Goal: Information Seeking & Learning: Learn about a topic

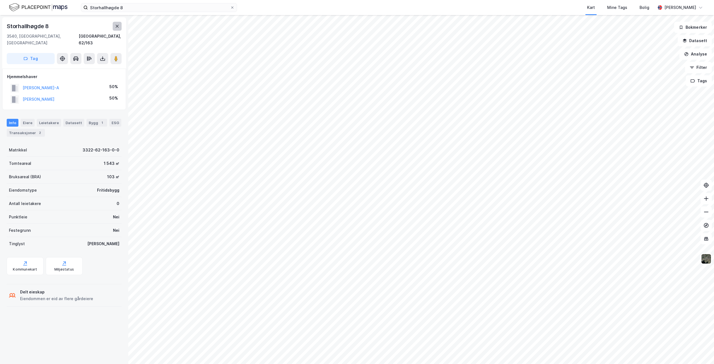
click at [118, 26] on icon at bounding box center [117, 26] width 4 height 4
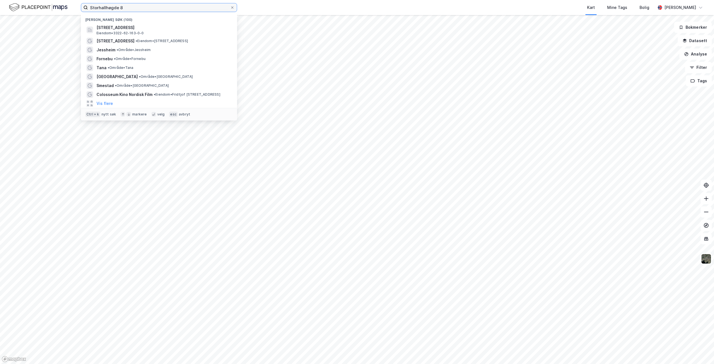
click at [145, 7] on input "Storhallhøgde 8" at bounding box center [159, 7] width 142 height 8
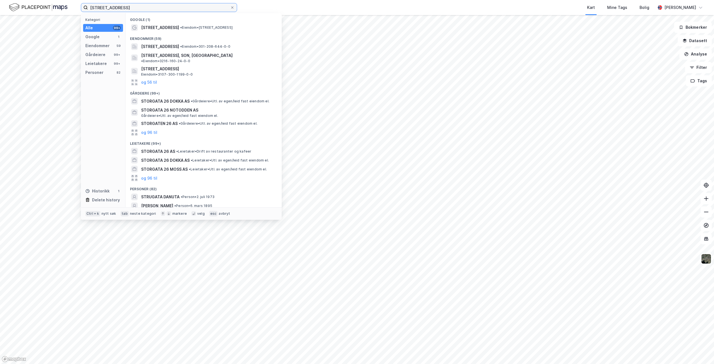
type input "[STREET_ADDRESS]"
click at [161, 26] on span "[STREET_ADDRESS]" at bounding box center [160, 27] width 38 height 7
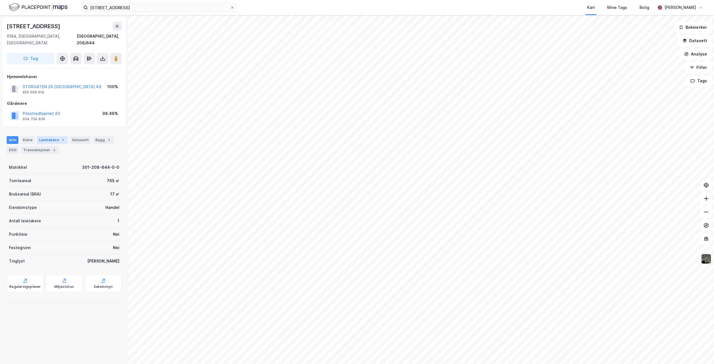
click at [46, 136] on div "Leietakere 1" at bounding box center [52, 140] width 31 height 8
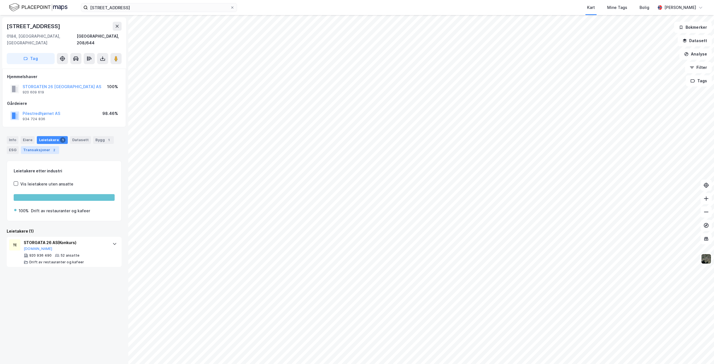
click at [40, 146] on div "Transaksjoner 2" at bounding box center [40, 150] width 38 height 8
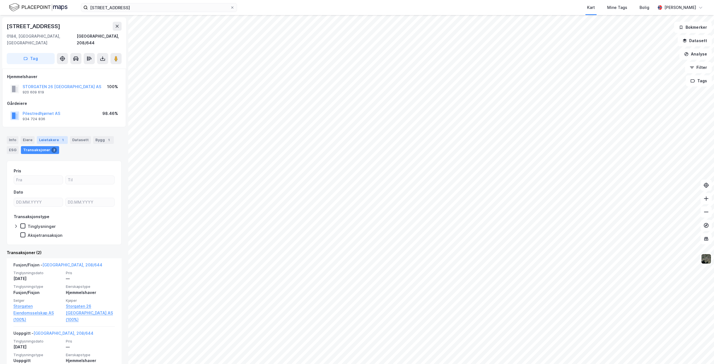
click at [52, 136] on div "Leietakere 1" at bounding box center [52, 140] width 31 height 8
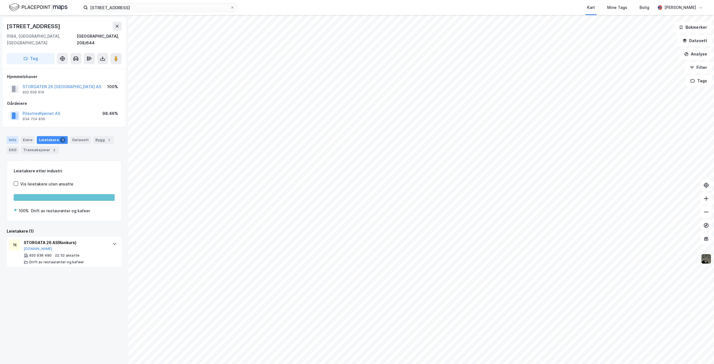
click at [13, 136] on div "Info" at bounding box center [13, 140] width 12 height 8
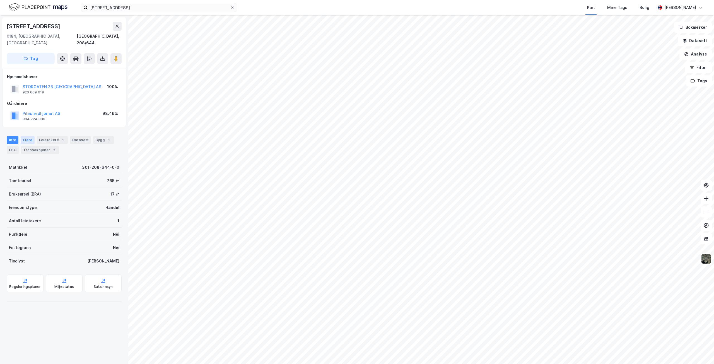
click at [28, 136] on div "Eiere" at bounding box center [28, 140] width 14 height 8
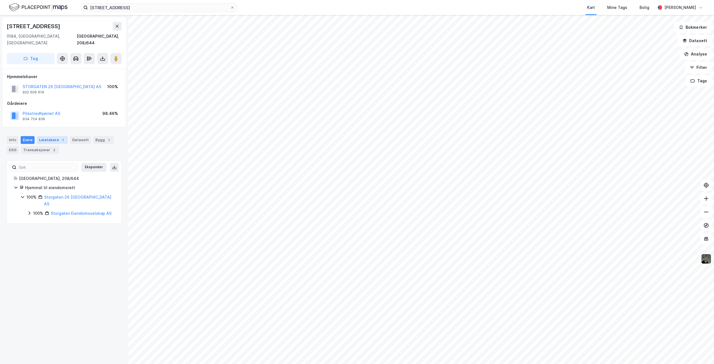
click at [50, 136] on div "Leietakere 1" at bounding box center [52, 140] width 31 height 8
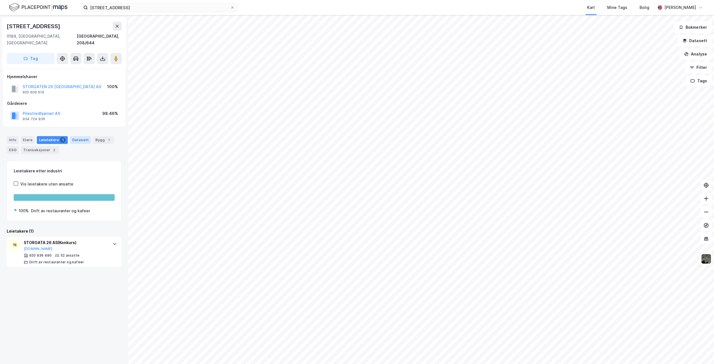
click at [78, 136] on div "Datasett" at bounding box center [80, 140] width 21 height 8
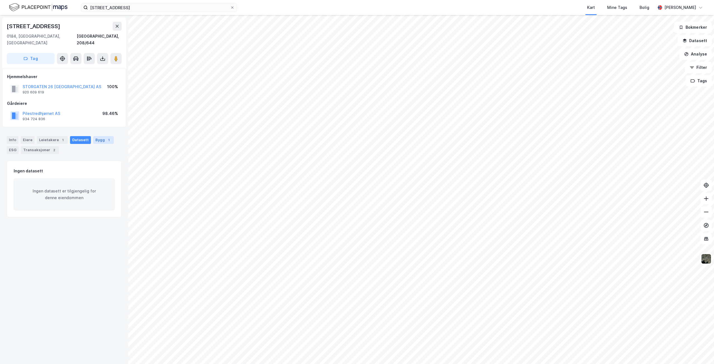
click at [96, 136] on div "Bygg 1" at bounding box center [103, 140] width 21 height 8
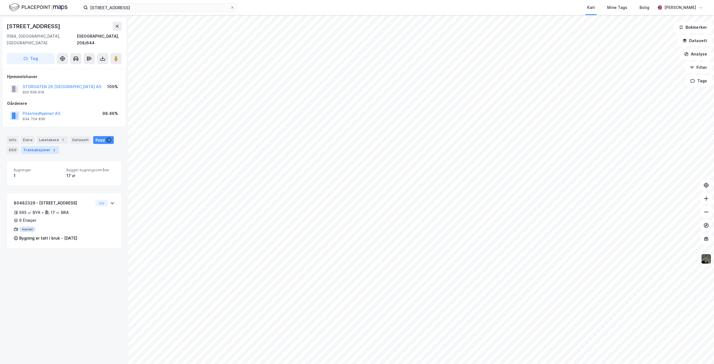
click at [35, 146] on div "Transaksjoner 2" at bounding box center [40, 150] width 38 height 8
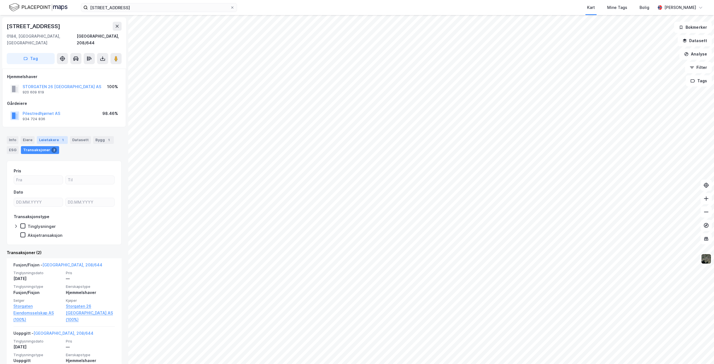
click at [54, 136] on div "Leietakere 1" at bounding box center [52, 140] width 31 height 8
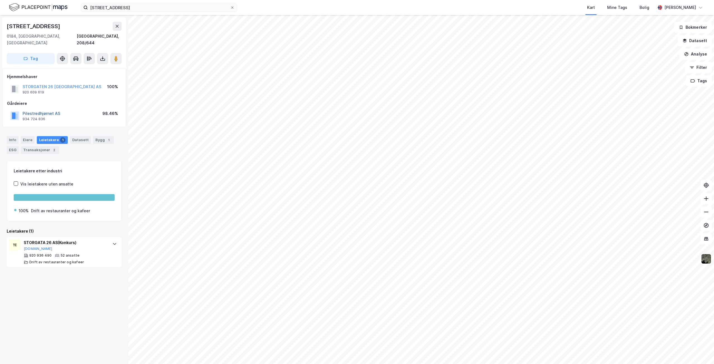
click at [0, 0] on button "Pilestredhjørnet AS" at bounding box center [0, 0] width 0 height 0
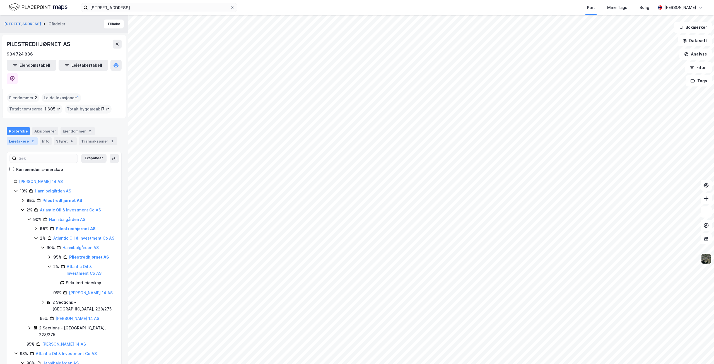
click at [25, 137] on div "Leietakere 2" at bounding box center [22, 141] width 31 height 8
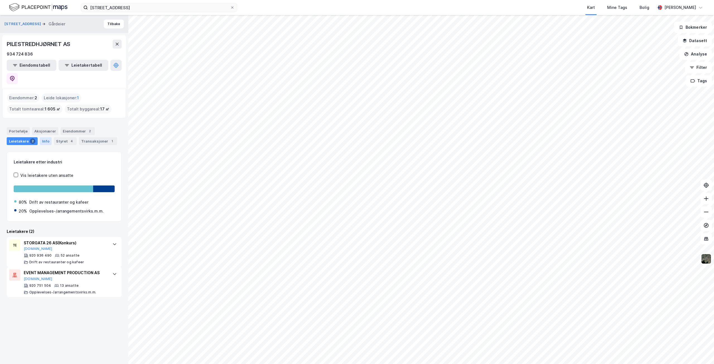
click at [42, 137] on div "Info" at bounding box center [46, 141] width 12 height 8
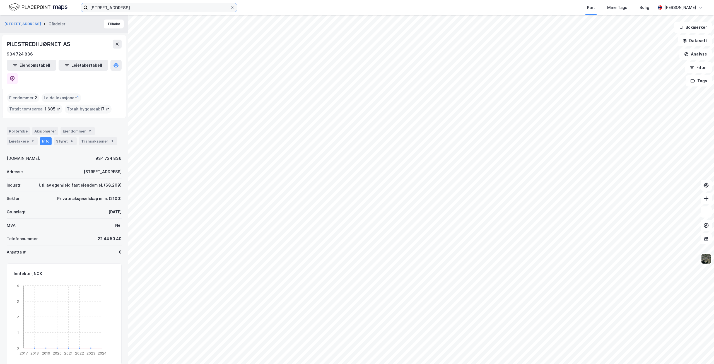
click at [137, 5] on input "[STREET_ADDRESS]" at bounding box center [159, 7] width 142 height 8
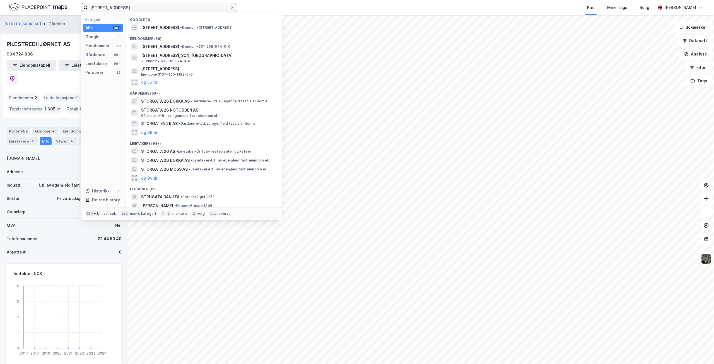
click at [137, 5] on input "[STREET_ADDRESS]" at bounding box center [159, 7] width 142 height 8
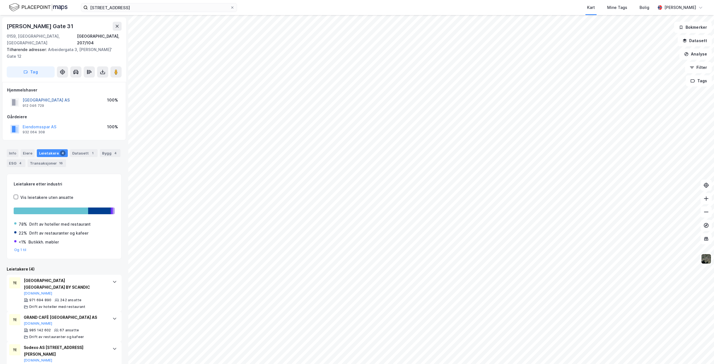
click at [0, 0] on button "[GEOGRAPHIC_DATA] AS" at bounding box center [0, 0] width 0 height 0
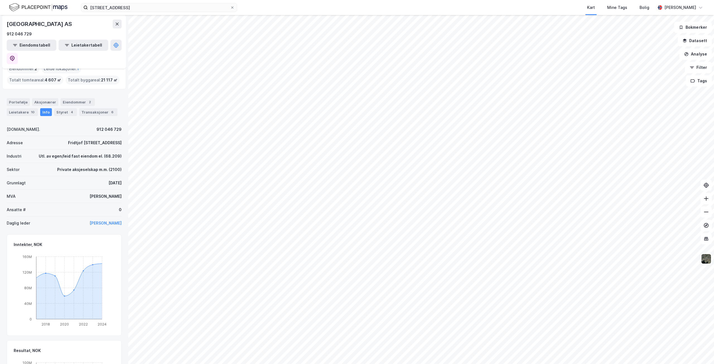
scroll to position [14, 0]
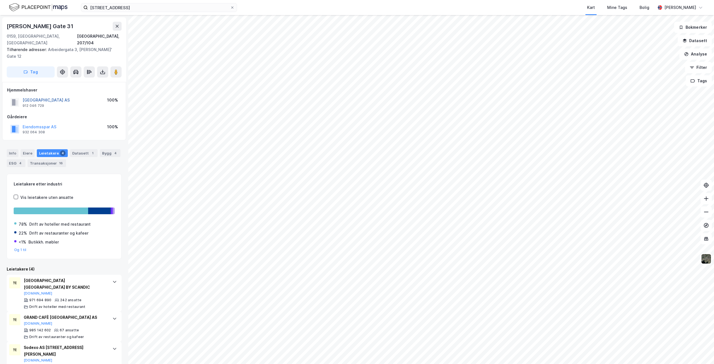
click at [0, 0] on button "[GEOGRAPHIC_DATA] AS" at bounding box center [0, 0] width 0 height 0
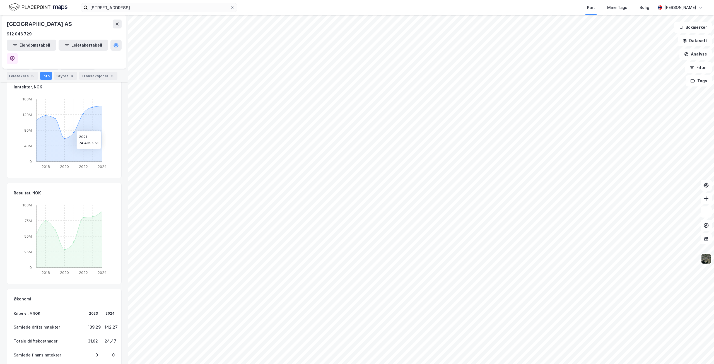
scroll to position [194, 0]
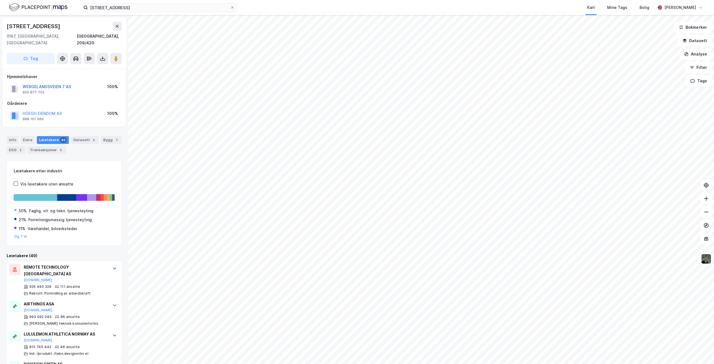
click at [0, 0] on button "WERGELANDSVEIEN 7 AS" at bounding box center [0, 0] width 0 height 0
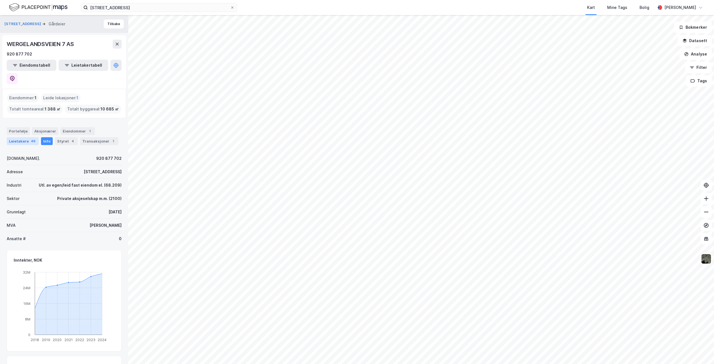
click at [30, 138] on div "49" at bounding box center [33, 141] width 7 height 6
